Goal: Task Accomplishment & Management: Manage account settings

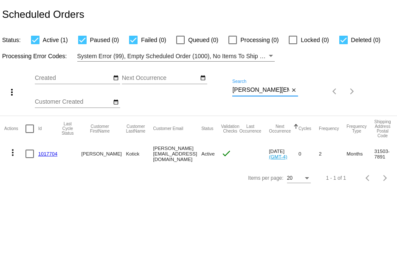
scroll to position [0, 14]
drag, startPoint x: 233, startPoint y: 91, endPoint x: 372, endPoint y: 87, distance: 138.5
click at [372, 87] on div "more_vert Oct Jan Feb Mar [DATE]" at bounding box center [198, 89] width 397 height 54
paste input "[EMAIL_ADDRESS][DOMAIN_NAME]"
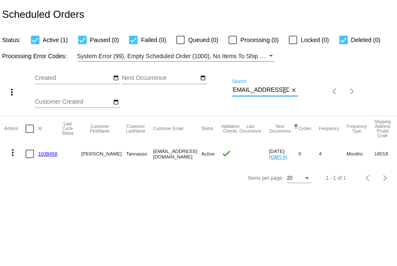
type input "[EMAIL_ADDRESS][DOMAIN_NAME]"
click at [47, 152] on link "1038458" at bounding box center [47, 154] width 19 height 6
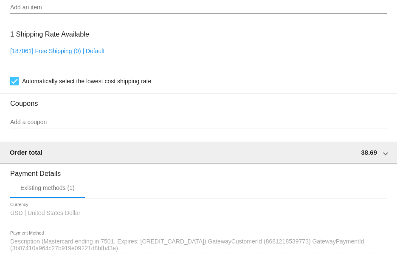
scroll to position [719, 0]
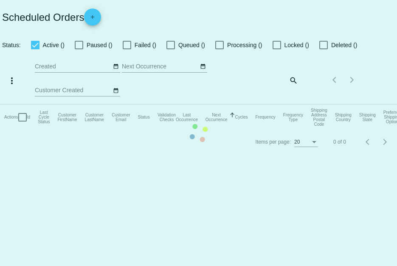
checkbox input "true"
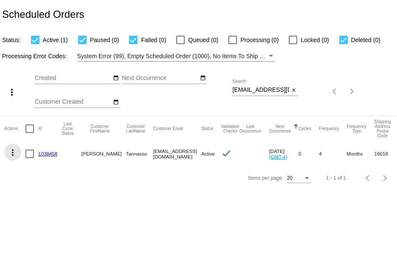
click at [10, 152] on mat-icon "more_vert" at bounding box center [13, 152] width 10 height 10
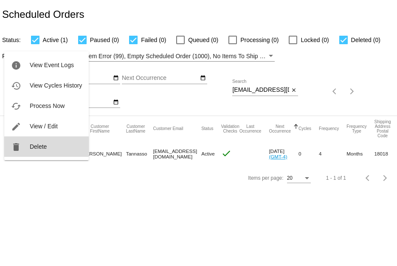
click at [20, 145] on mat-icon "delete" at bounding box center [16, 147] width 10 height 10
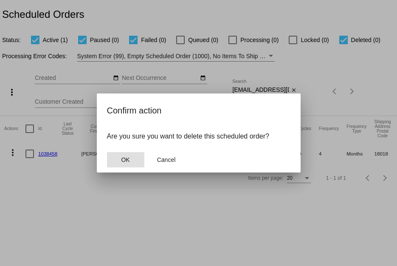
click at [125, 161] on span "OK" at bounding box center [125, 159] width 8 height 7
